Goal: Information Seeking & Learning: Learn about a topic

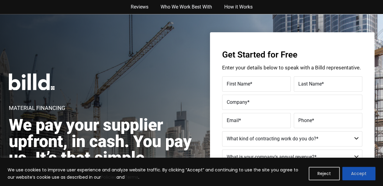
click at [357, 174] on button "Accept" at bounding box center [358, 173] width 33 height 13
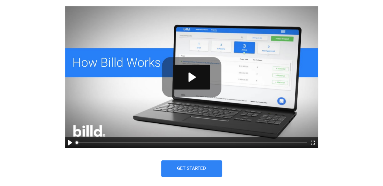
scroll to position [365, 0]
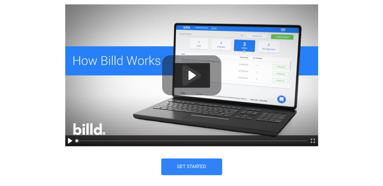
click at [193, 73] on button "Play" at bounding box center [191, 75] width 37 height 25
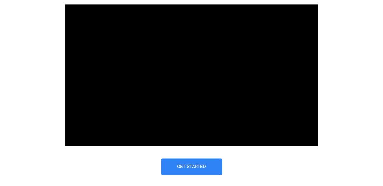
type input "98.52"
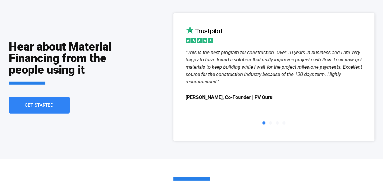
scroll to position [840, 0]
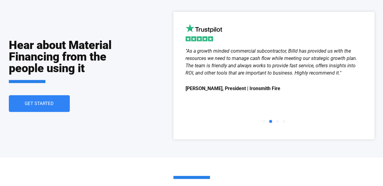
click at [264, 121] on span "Go to slide 1" at bounding box center [263, 121] width 3 height 3
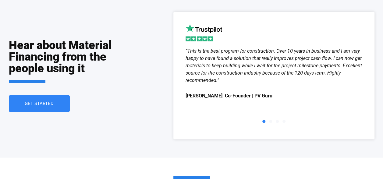
click at [270, 121] on span "Go to slide 2" at bounding box center [270, 121] width 3 height 3
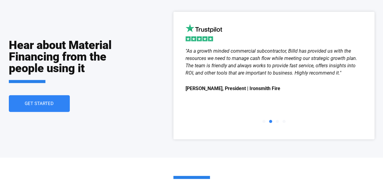
click at [276, 121] on span "Go to slide 3" at bounding box center [277, 121] width 3 height 3
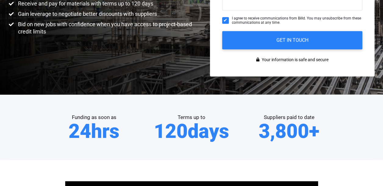
scroll to position [0, 0]
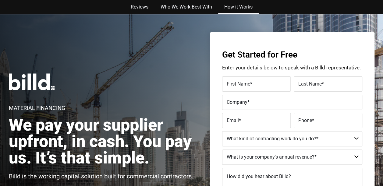
click at [238, 6] on link "How it Works" at bounding box center [238, 7] width 40 height 14
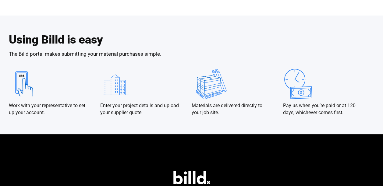
scroll to position [1087, 0]
